Goal: Check status

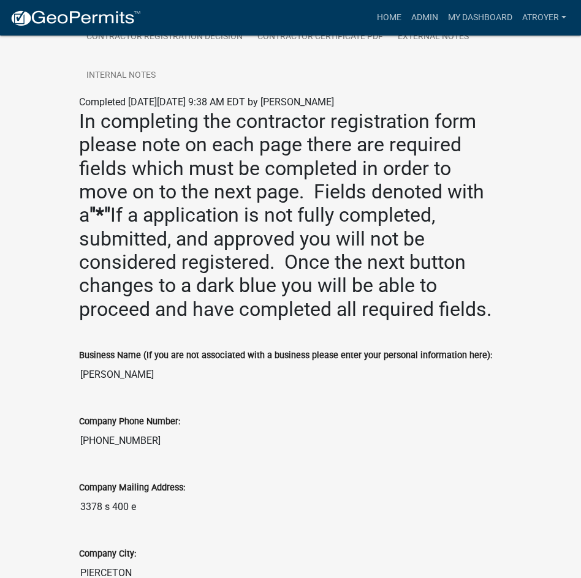
scroll to position [613, 0]
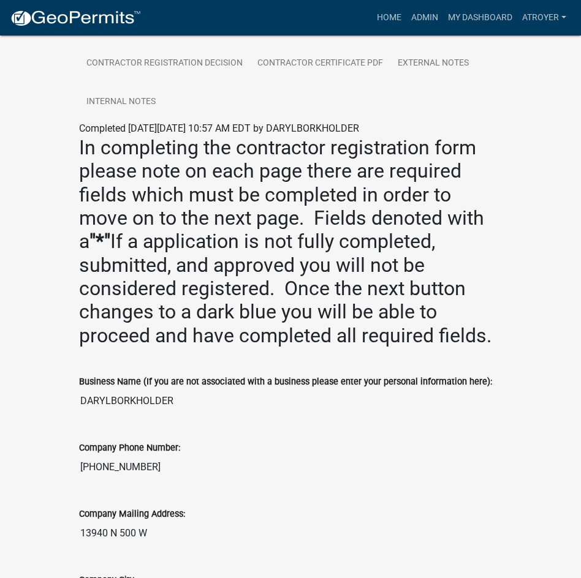
scroll to position [306, 0]
